Goal: Find contact information: Find contact information

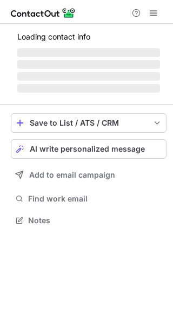
scroll to position [227, 173]
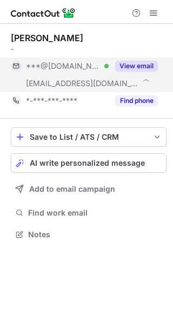
click at [131, 65] on button "View email" at bounding box center [136, 66] width 43 height 11
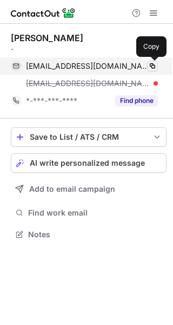
click at [151, 64] on span at bounding box center [152, 66] width 9 height 9
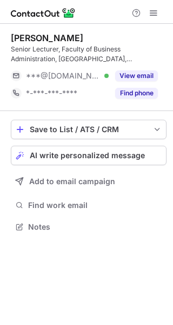
scroll to position [219, 173]
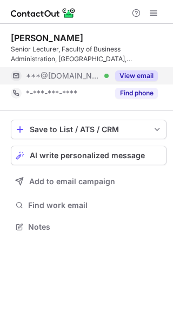
click at [140, 74] on button "View email" at bounding box center [136, 75] width 43 height 11
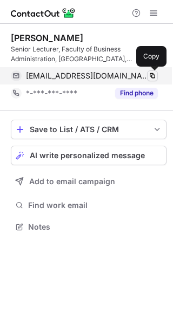
click at [152, 74] on span at bounding box center [152, 75] width 9 height 9
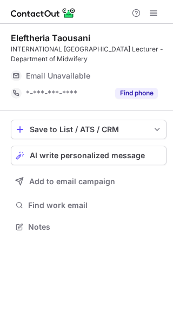
scroll to position [219, 173]
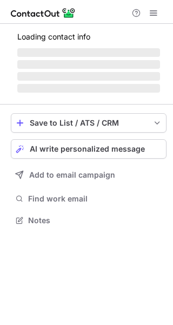
scroll to position [219, 173]
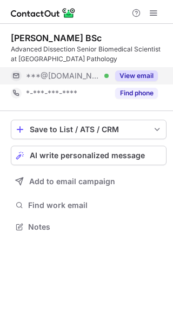
click at [137, 73] on button "View email" at bounding box center [136, 75] width 43 height 11
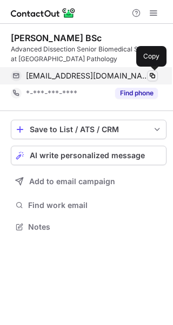
click at [153, 74] on span at bounding box center [152, 75] width 9 height 9
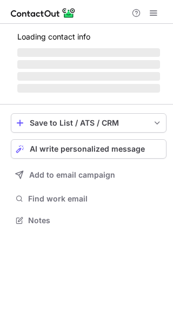
scroll to position [209, 173]
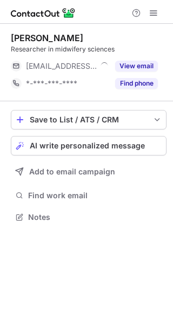
scroll to position [209, 173]
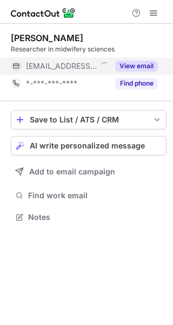
click at [137, 65] on button "View email" at bounding box center [136, 66] width 43 height 11
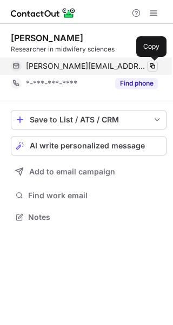
click at [154, 67] on span at bounding box center [152, 66] width 9 height 9
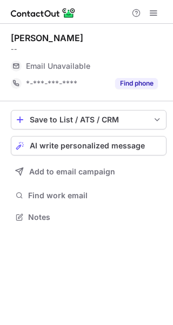
scroll to position [209, 173]
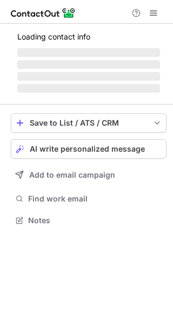
scroll to position [209, 173]
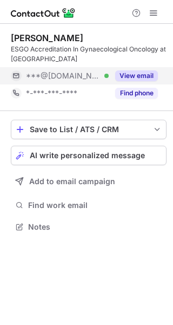
click at [149, 71] on button "View email" at bounding box center [136, 75] width 43 height 11
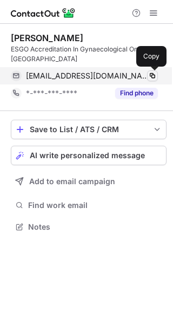
click at [154, 74] on span at bounding box center [152, 75] width 9 height 9
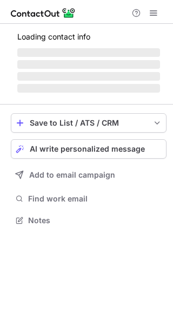
scroll to position [219, 173]
